Goal: Find specific fact: Find specific fact

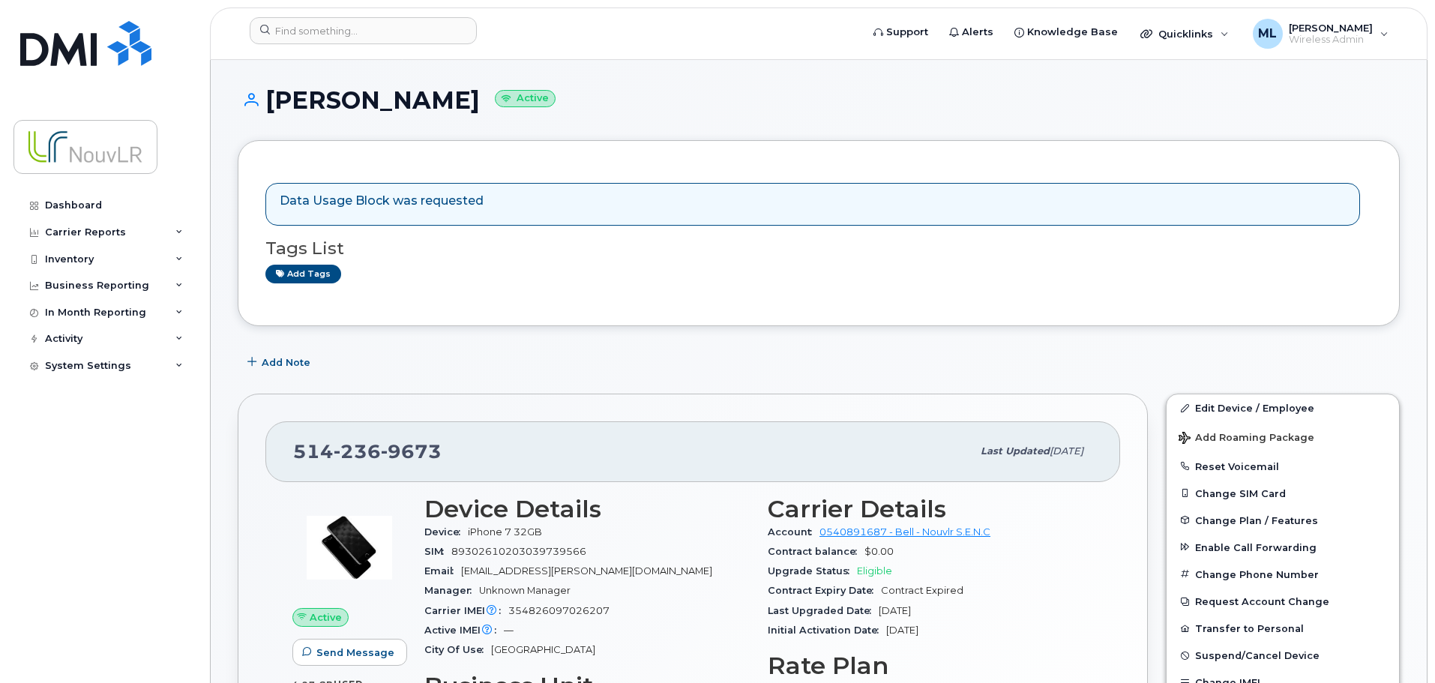
scroll to position [75, 0]
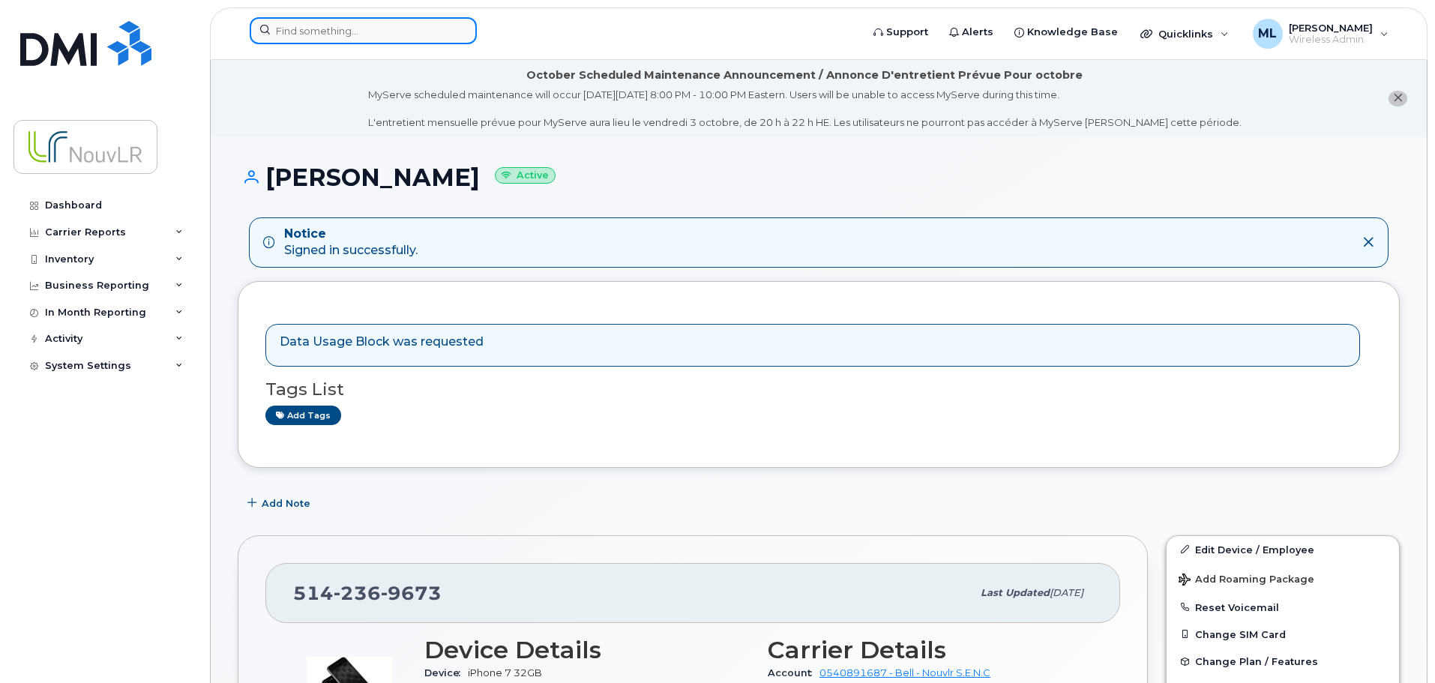
click at [312, 36] on input at bounding box center [363, 30] width 227 height 27
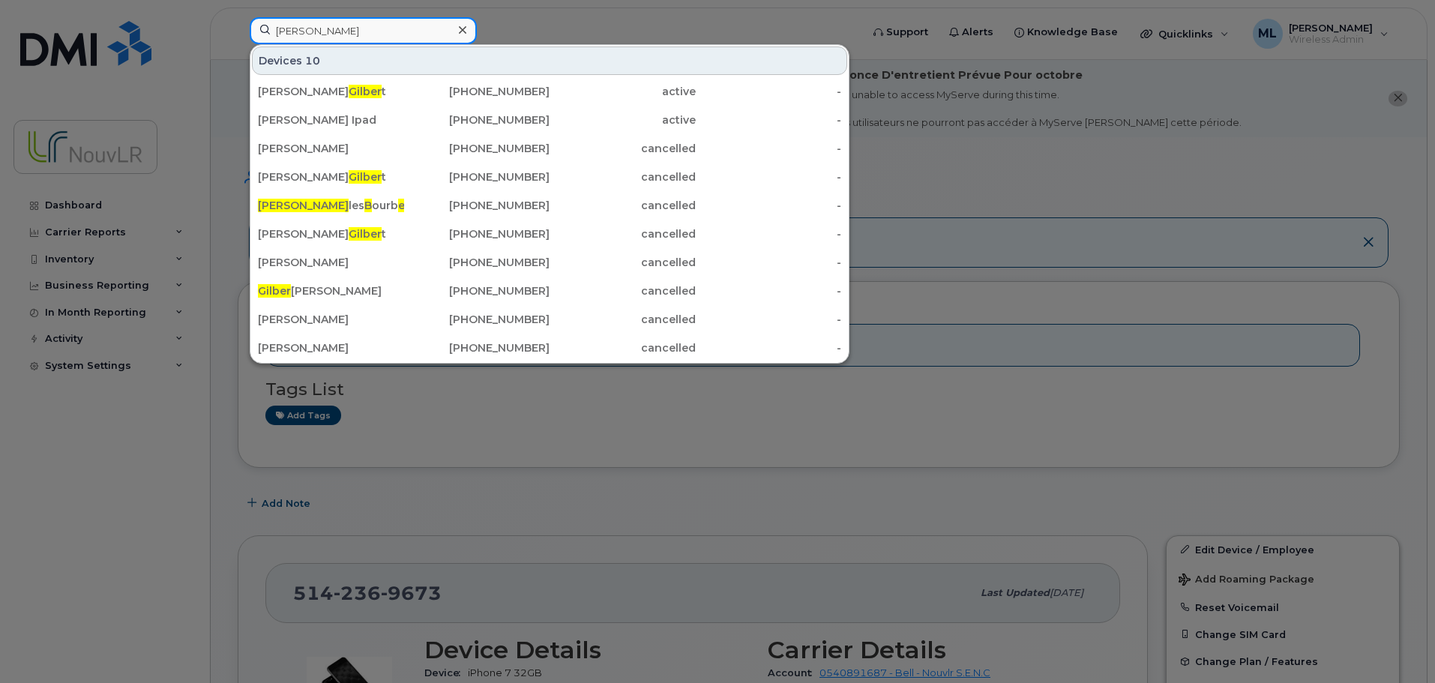
type input "[PERSON_NAME]"
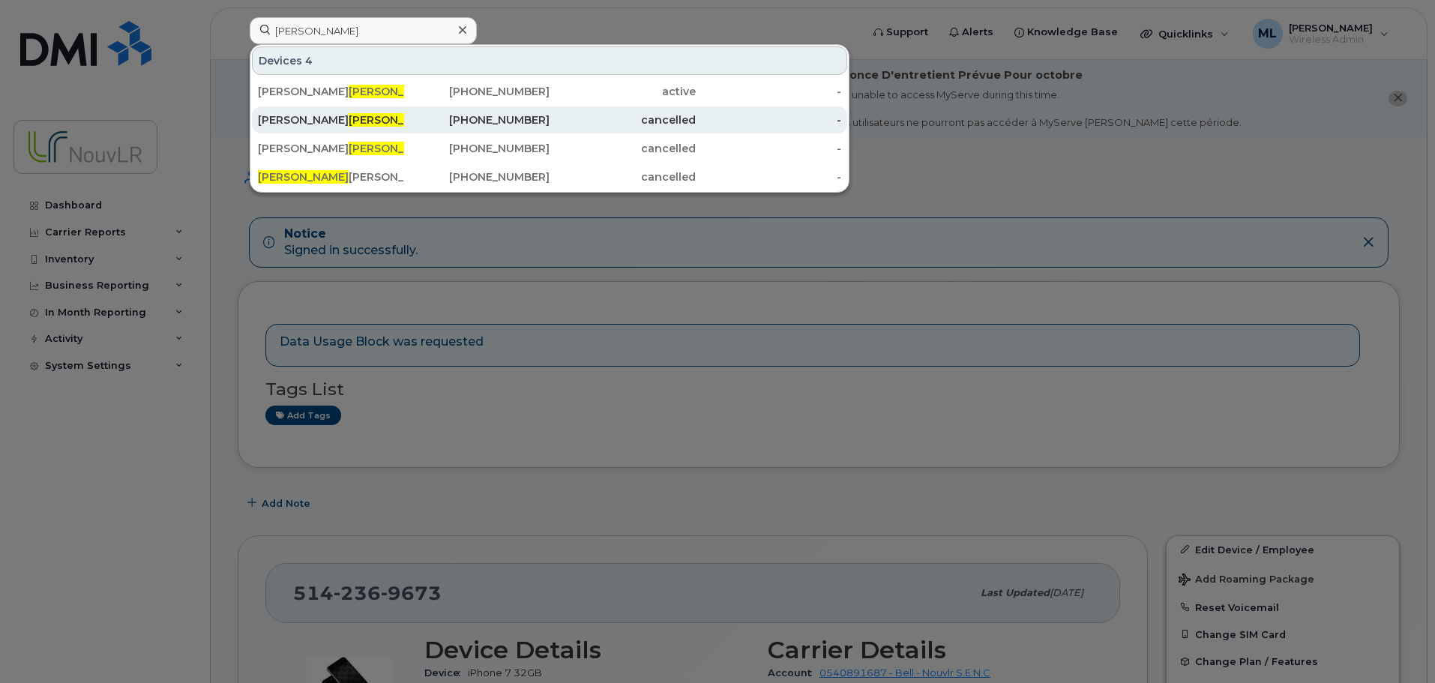
drag, startPoint x: 334, startPoint y: 88, endPoint x: 382, endPoint y: 116, distance: 55.2
click at [349, 88] on span "Gilbert" at bounding box center [394, 91] width 91 height 13
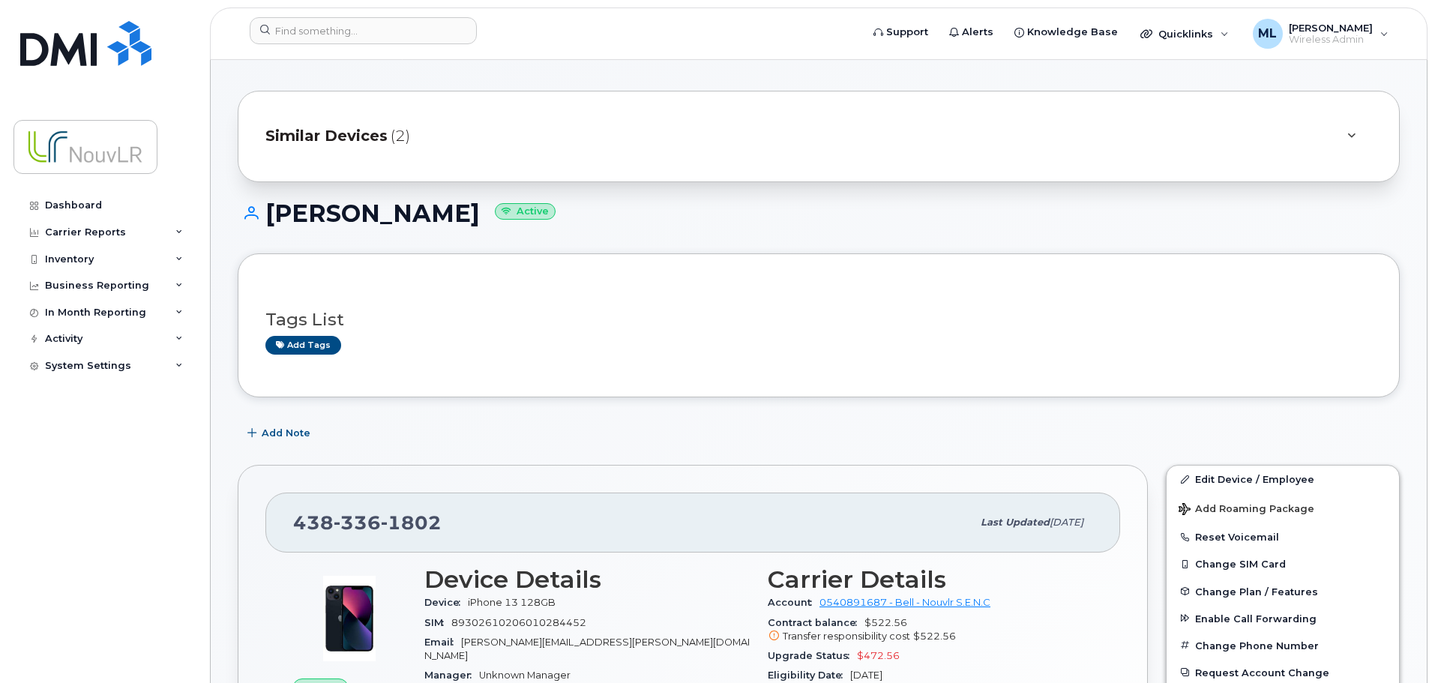
scroll to position [75, 0]
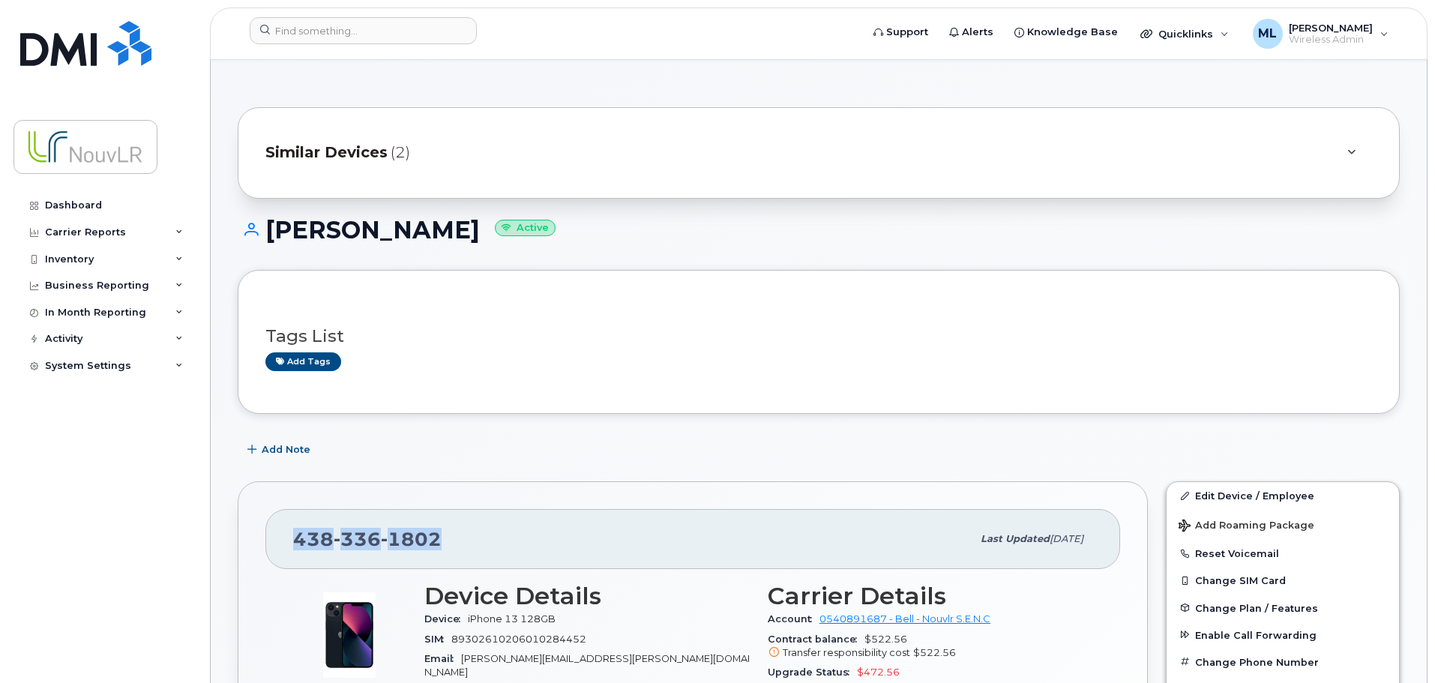
drag, startPoint x: 445, startPoint y: 536, endPoint x: 292, endPoint y: 546, distance: 153.3
click at [292, 546] on div "[PHONE_NUMBER] Last updated [DATE]" at bounding box center [692, 539] width 855 height 60
copy span "[PHONE_NUMBER]"
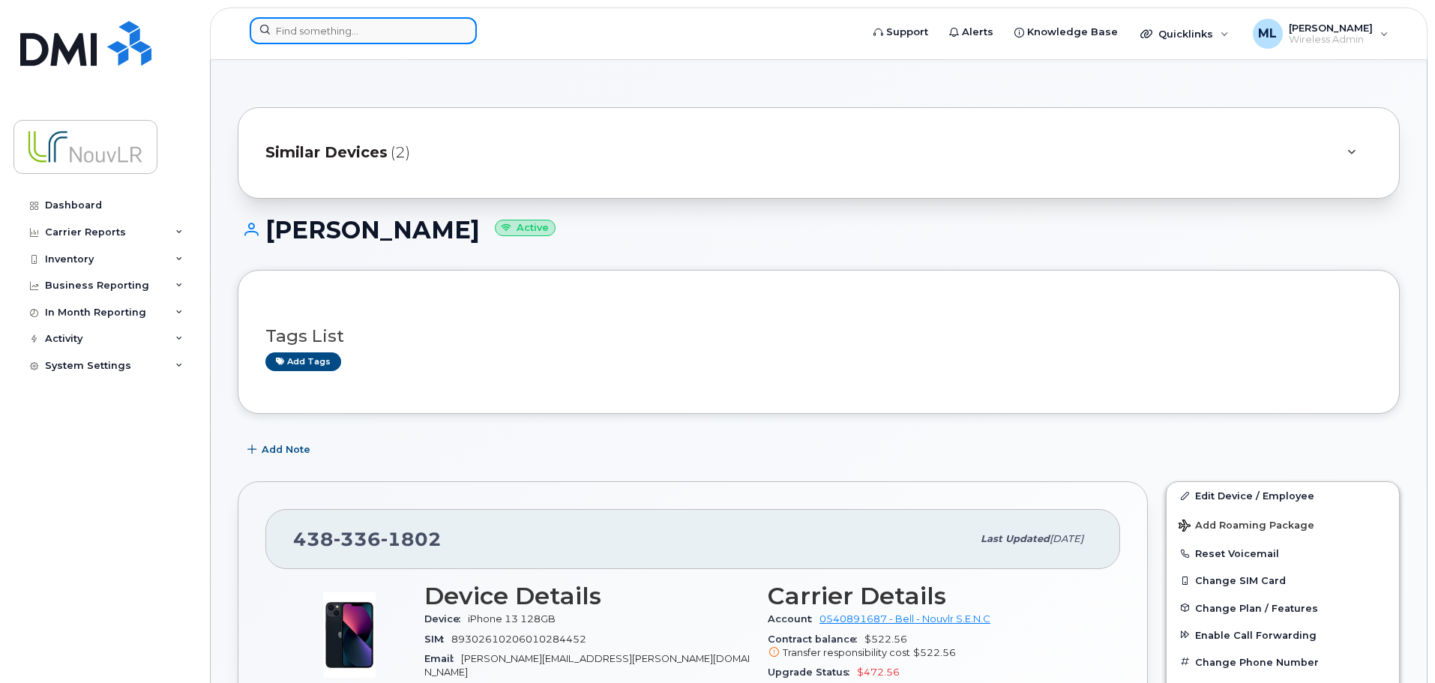
click at [317, 28] on input at bounding box center [363, 30] width 227 height 27
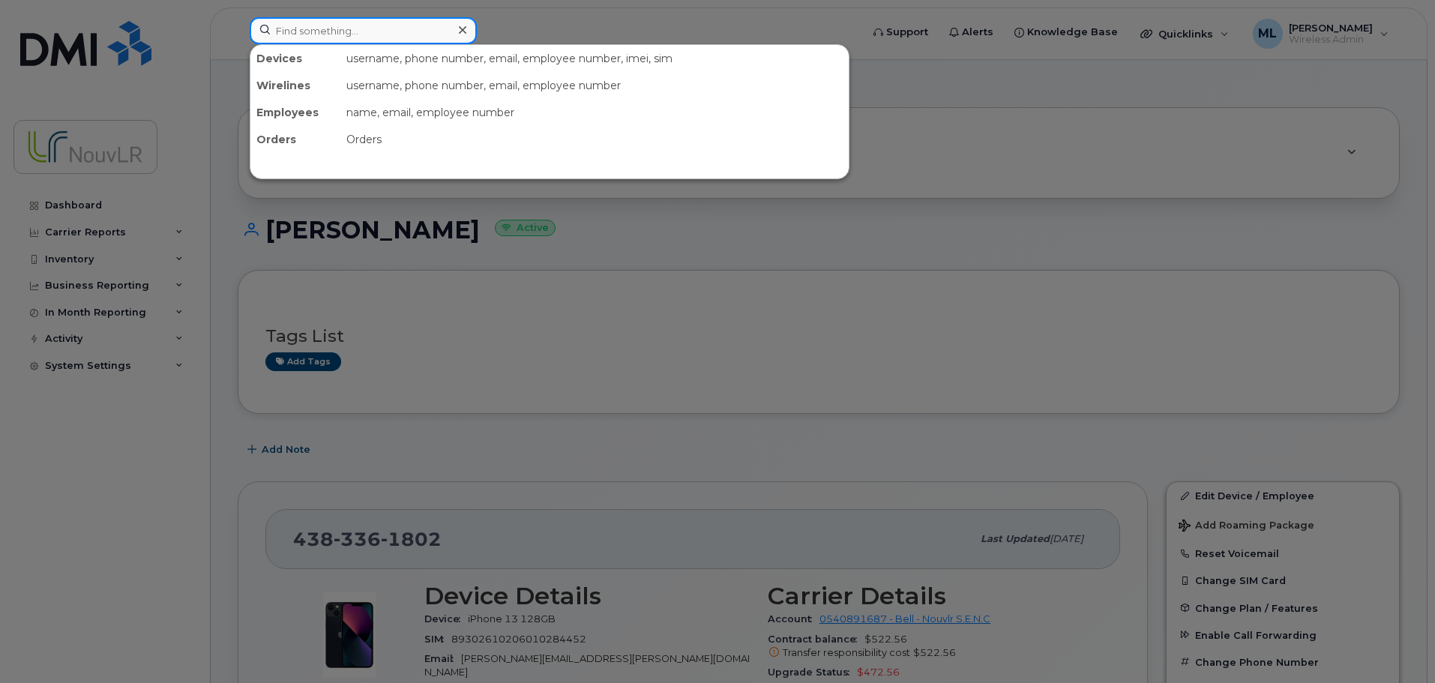
paste input "4383361802"
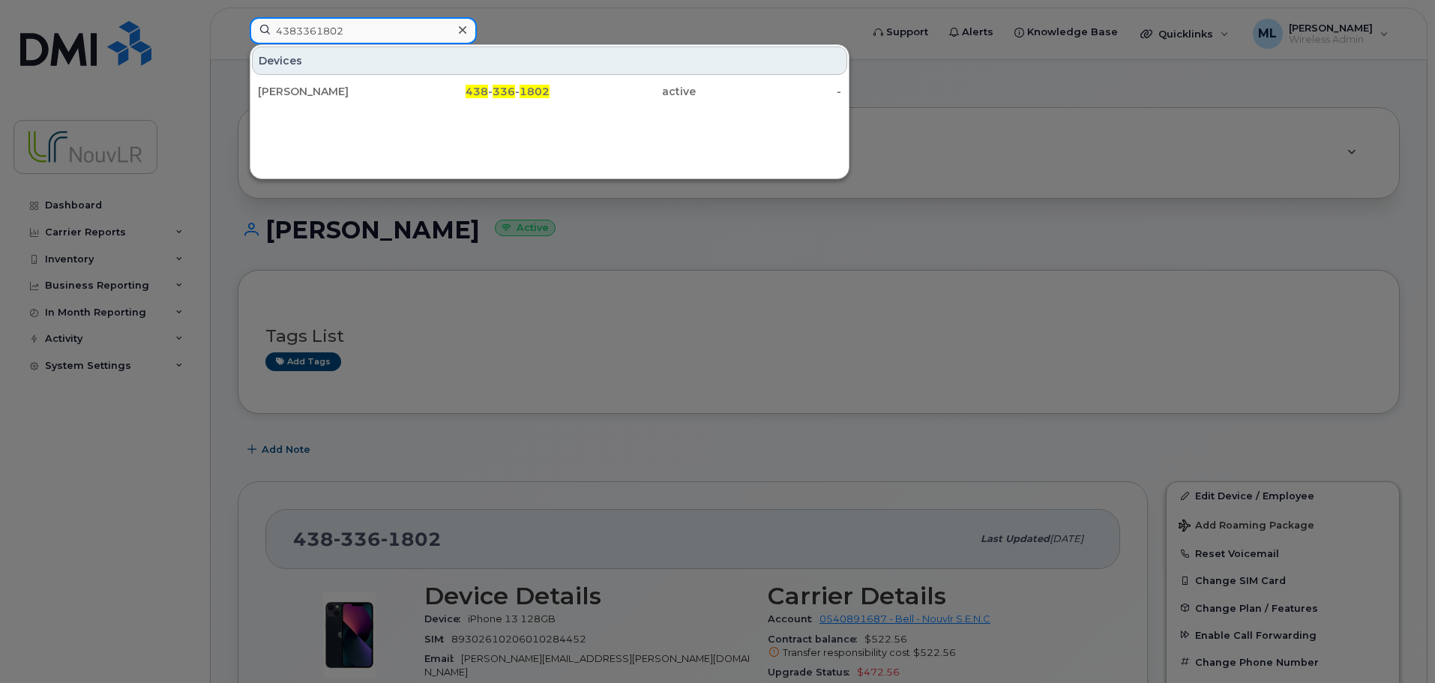
type input "4383361802"
